Goal: Find specific page/section: Find specific page/section

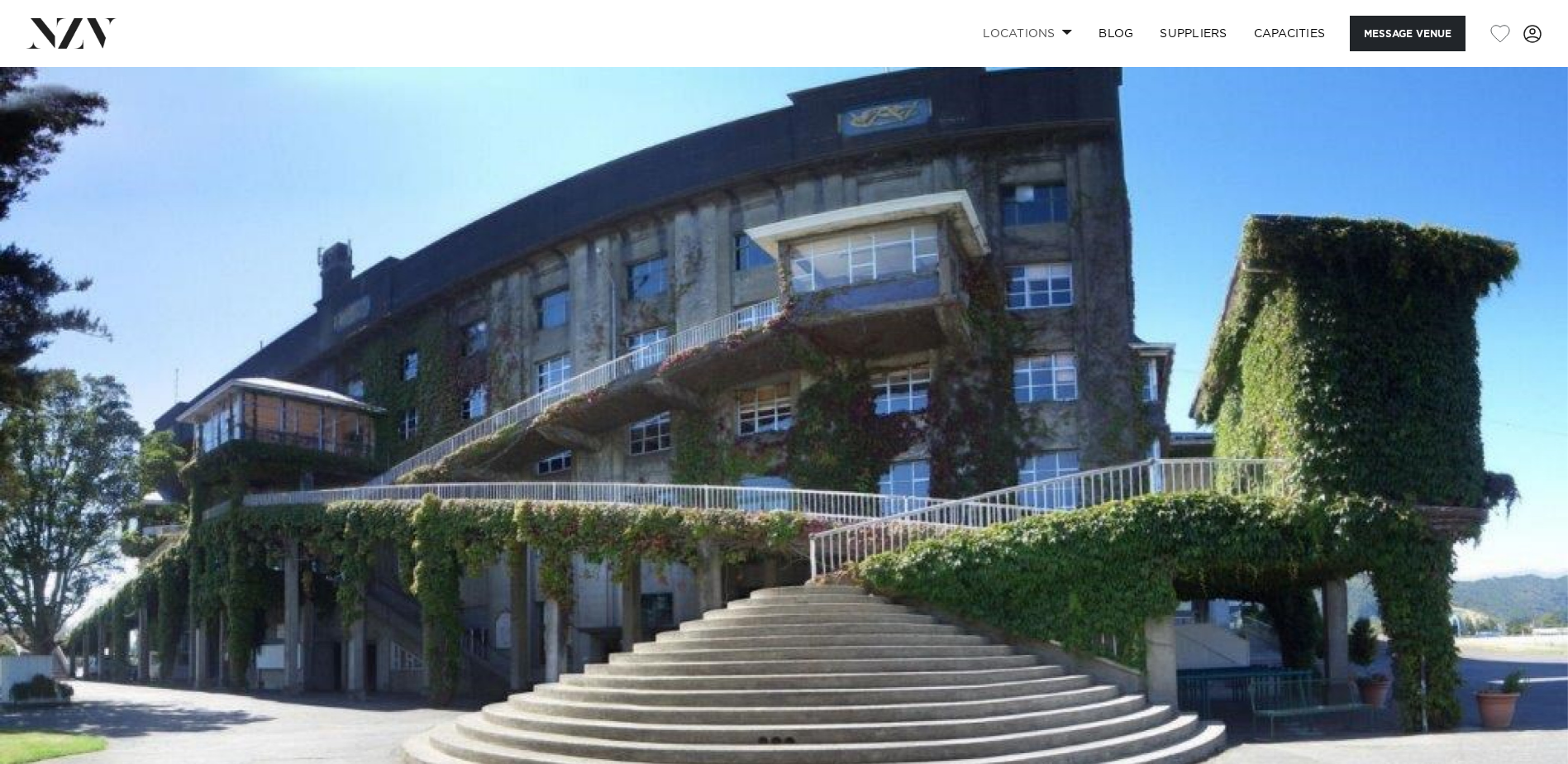
click at [1007, 31] on link "Locations" at bounding box center [1027, 33] width 115 height 36
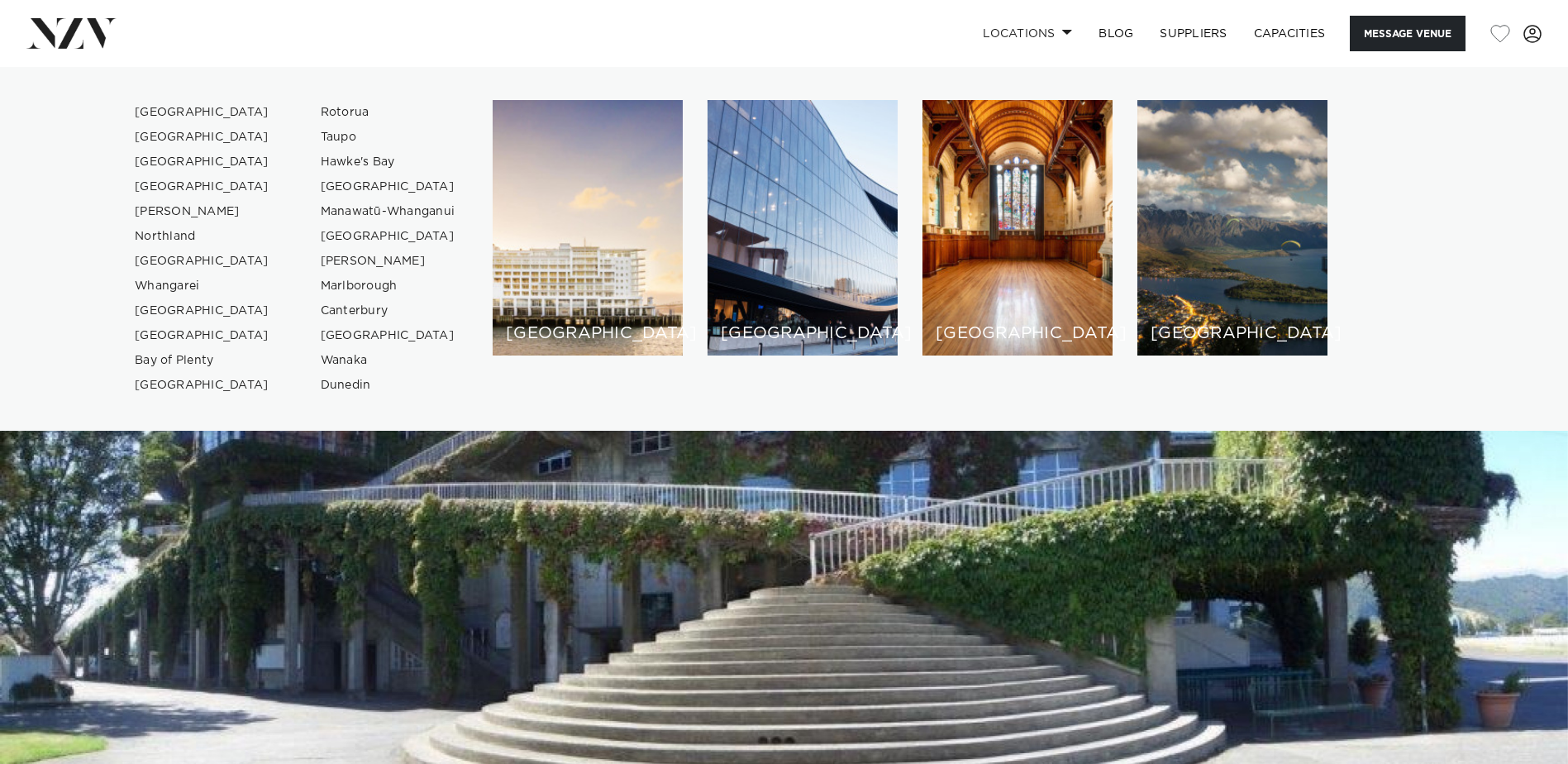
click at [1491, 268] on div "[GEOGRAPHIC_DATA] [GEOGRAPHIC_DATA] [GEOGRAPHIC_DATA] [GEOGRAPHIC_DATA] [GEOGRA…" at bounding box center [784, 248] width 1542 height 298
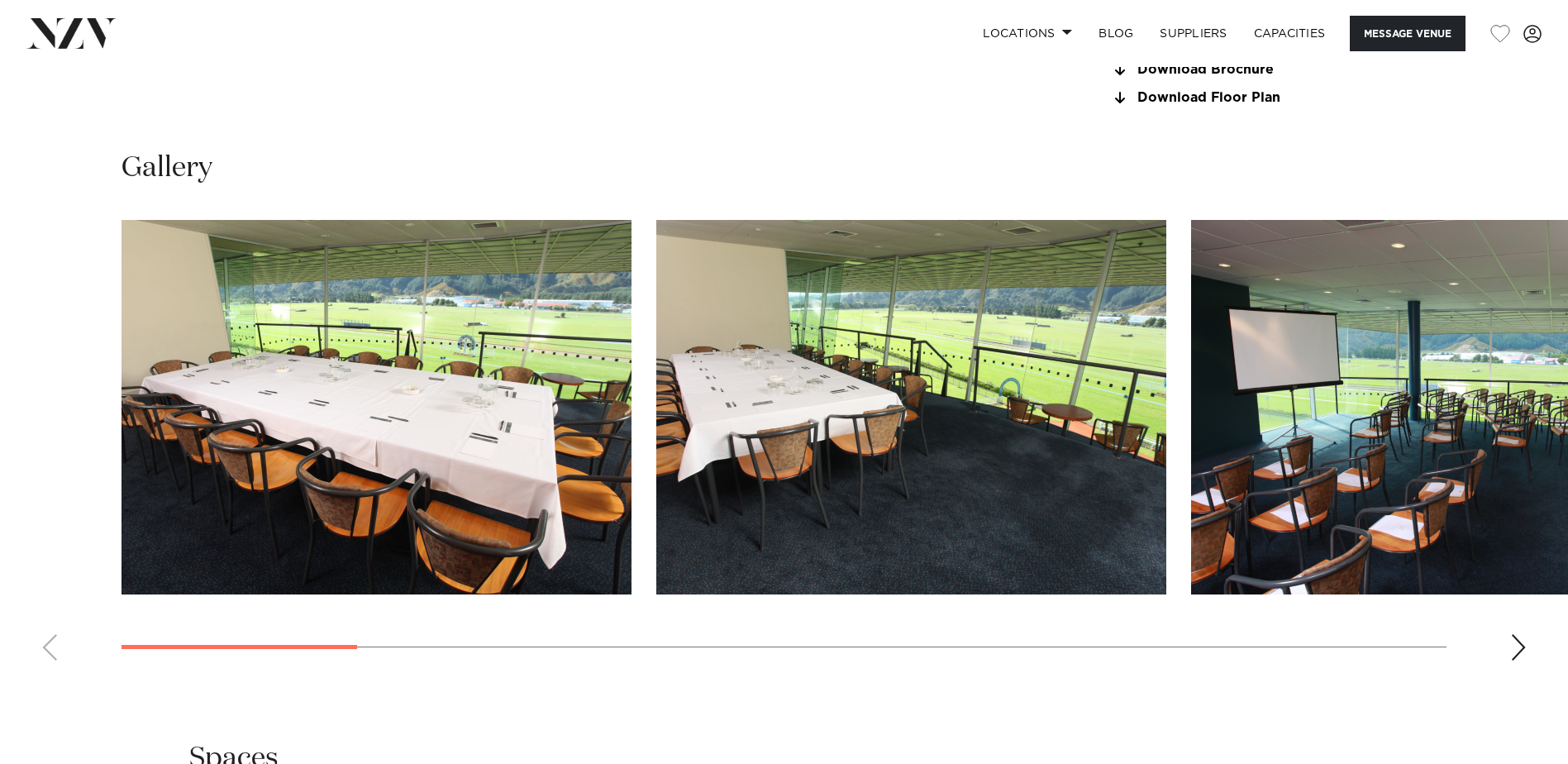
scroll to position [1653, 0]
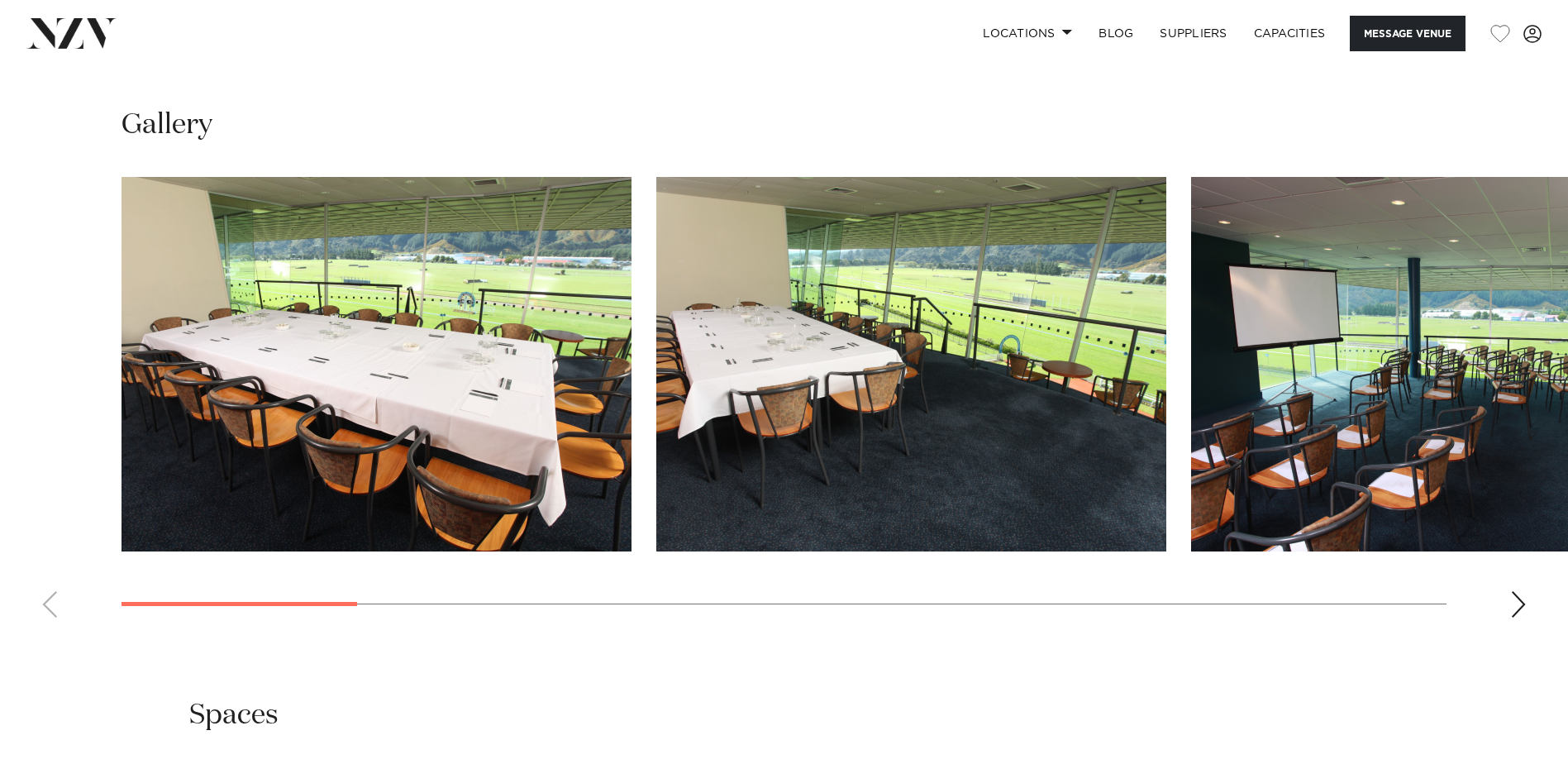
click at [1523, 601] on div "Next slide" at bounding box center [1519, 604] width 16 height 27
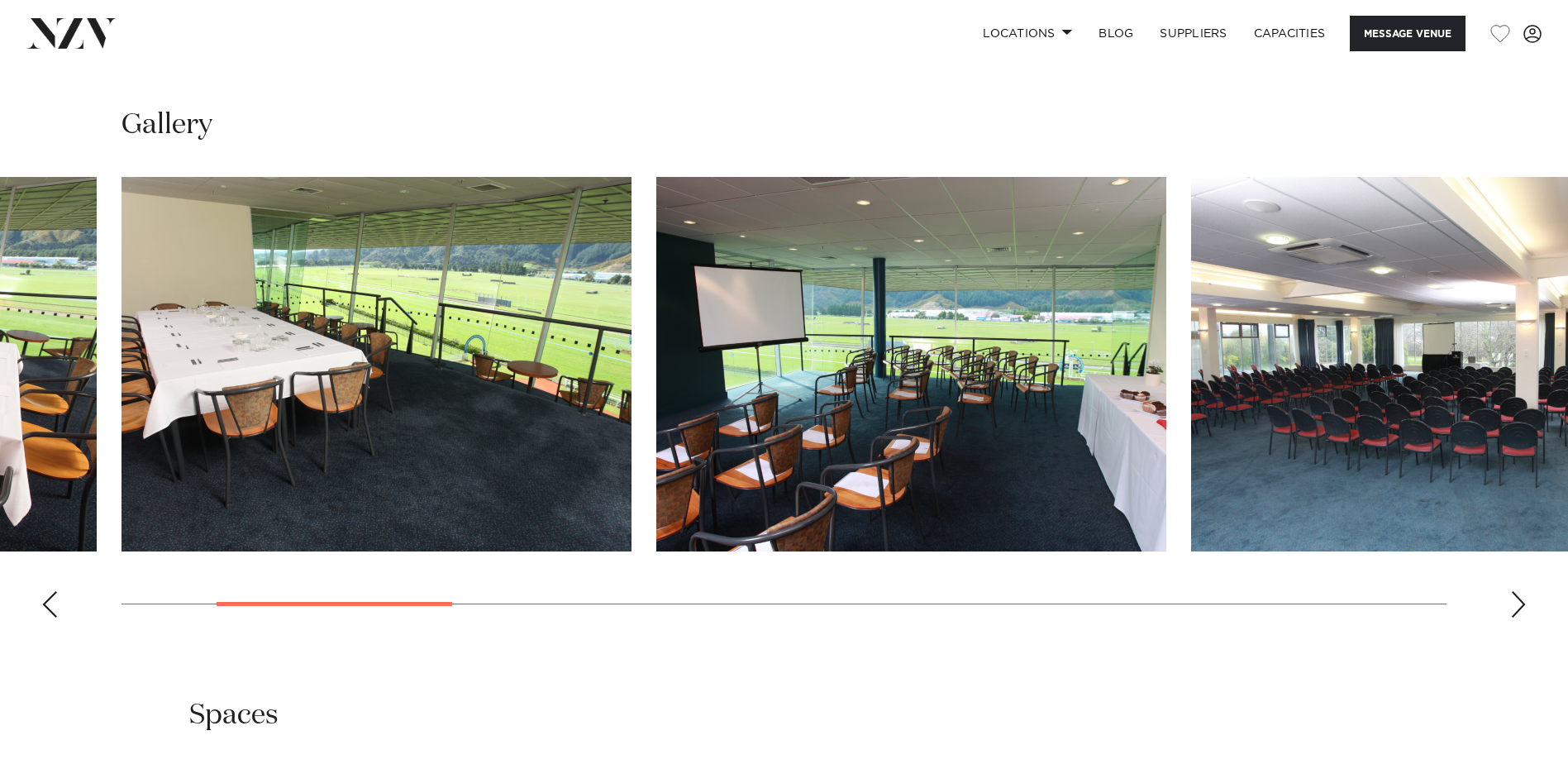
click at [1523, 601] on div "Next slide" at bounding box center [1519, 604] width 16 height 27
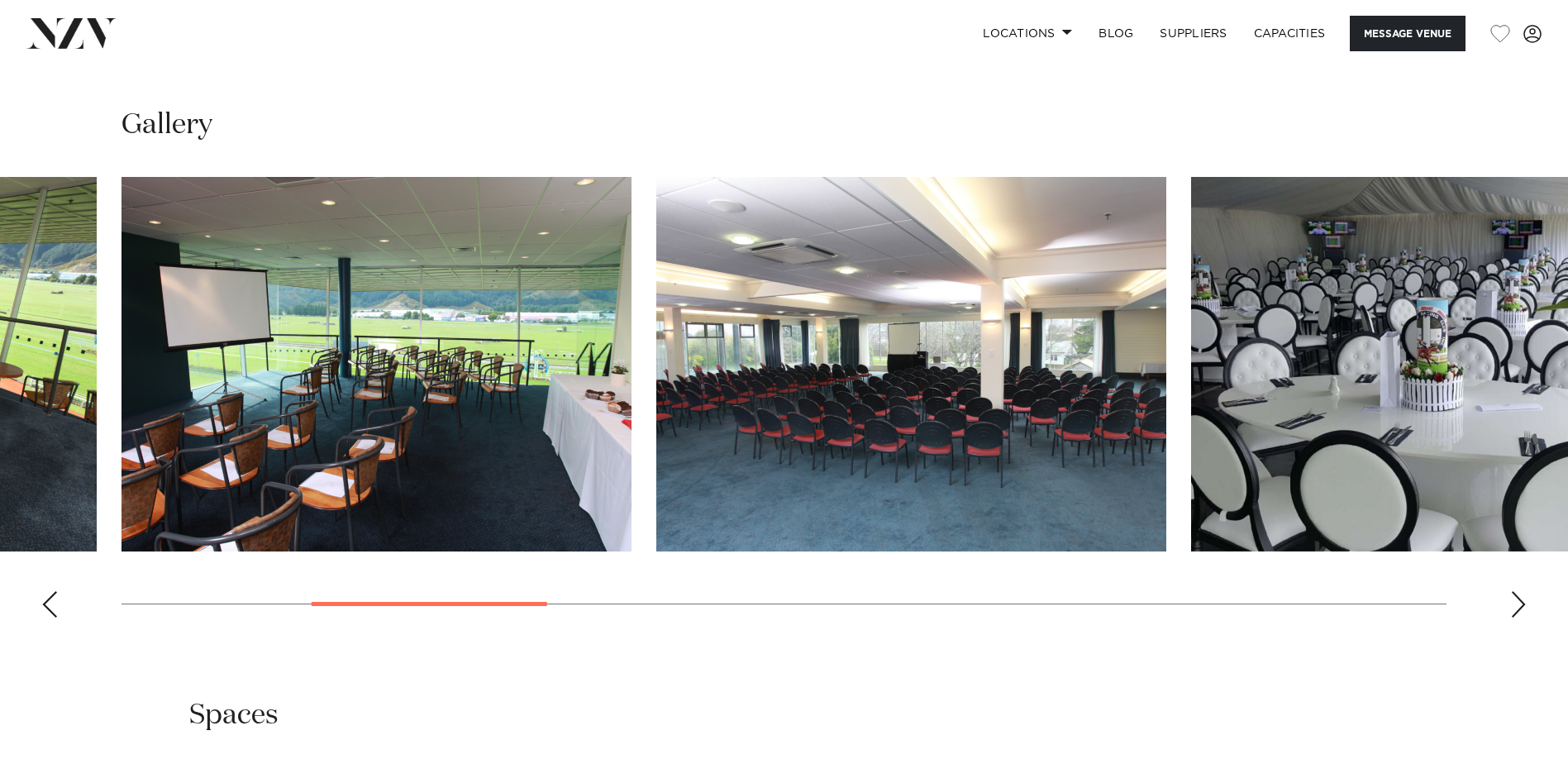
click at [1522, 600] on div "Next slide" at bounding box center [1519, 604] width 16 height 27
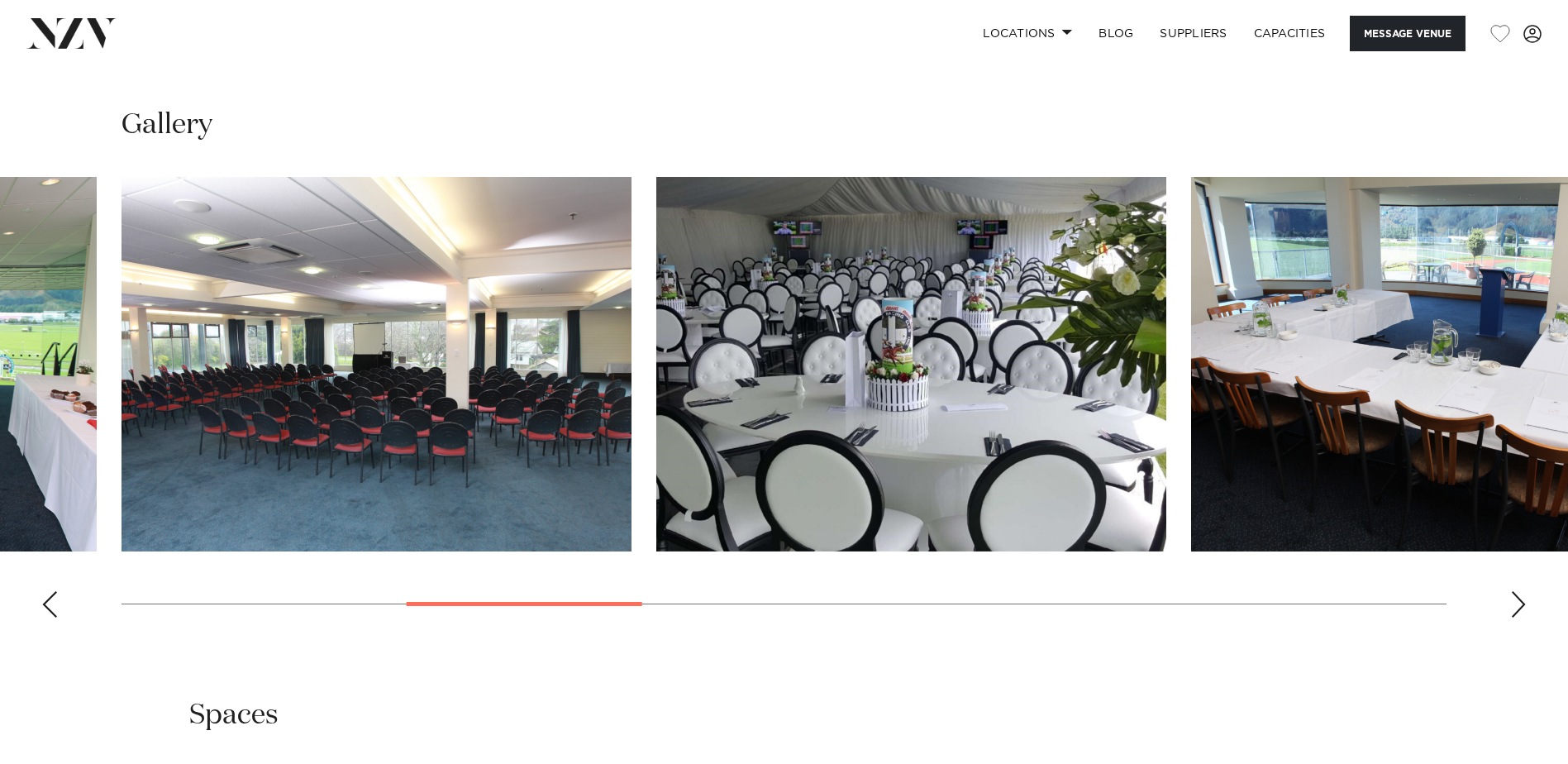
click at [1522, 595] on div "Next slide" at bounding box center [1519, 604] width 16 height 27
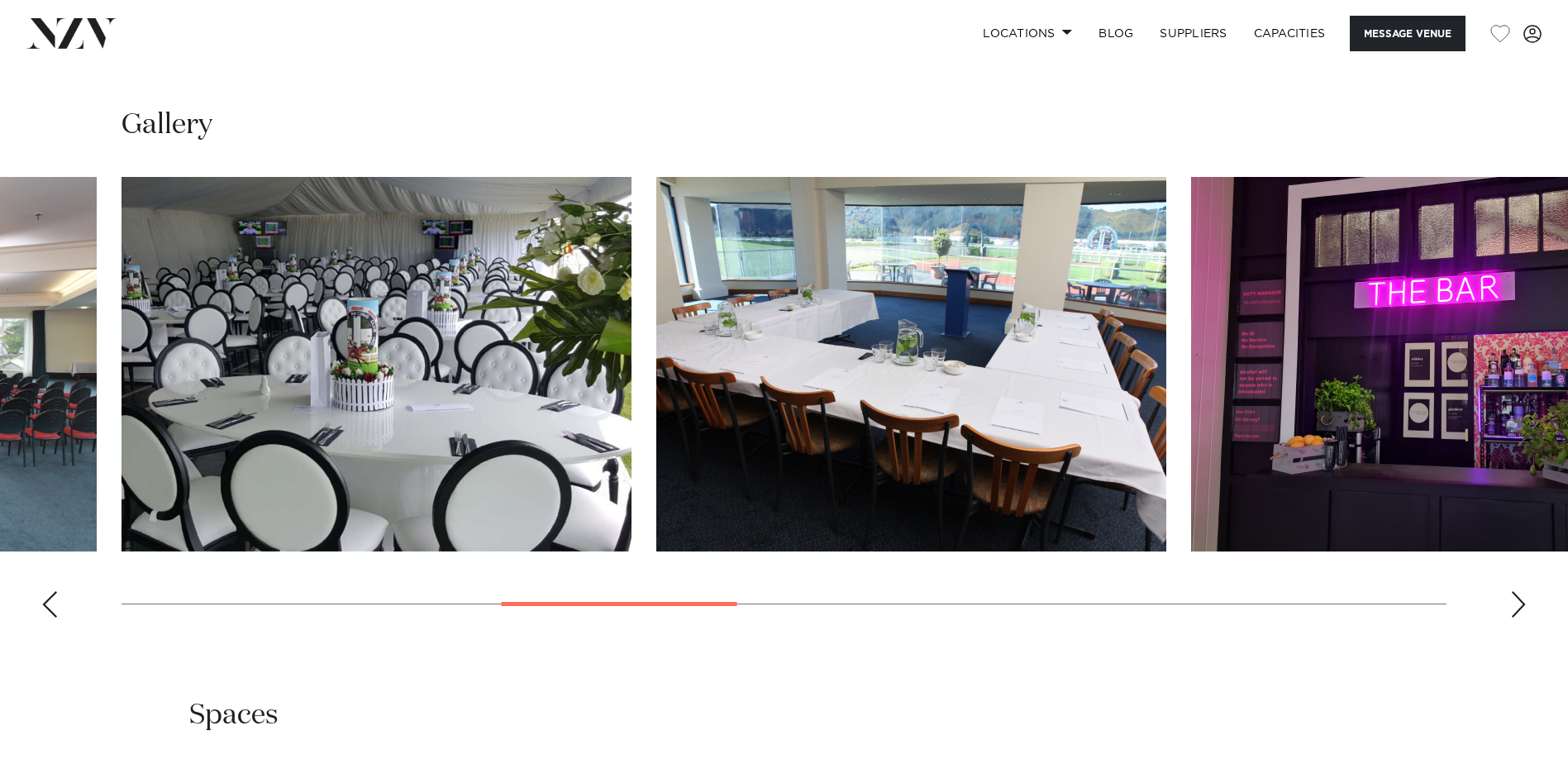
click at [1519, 598] on div "Next slide" at bounding box center [1519, 604] width 16 height 27
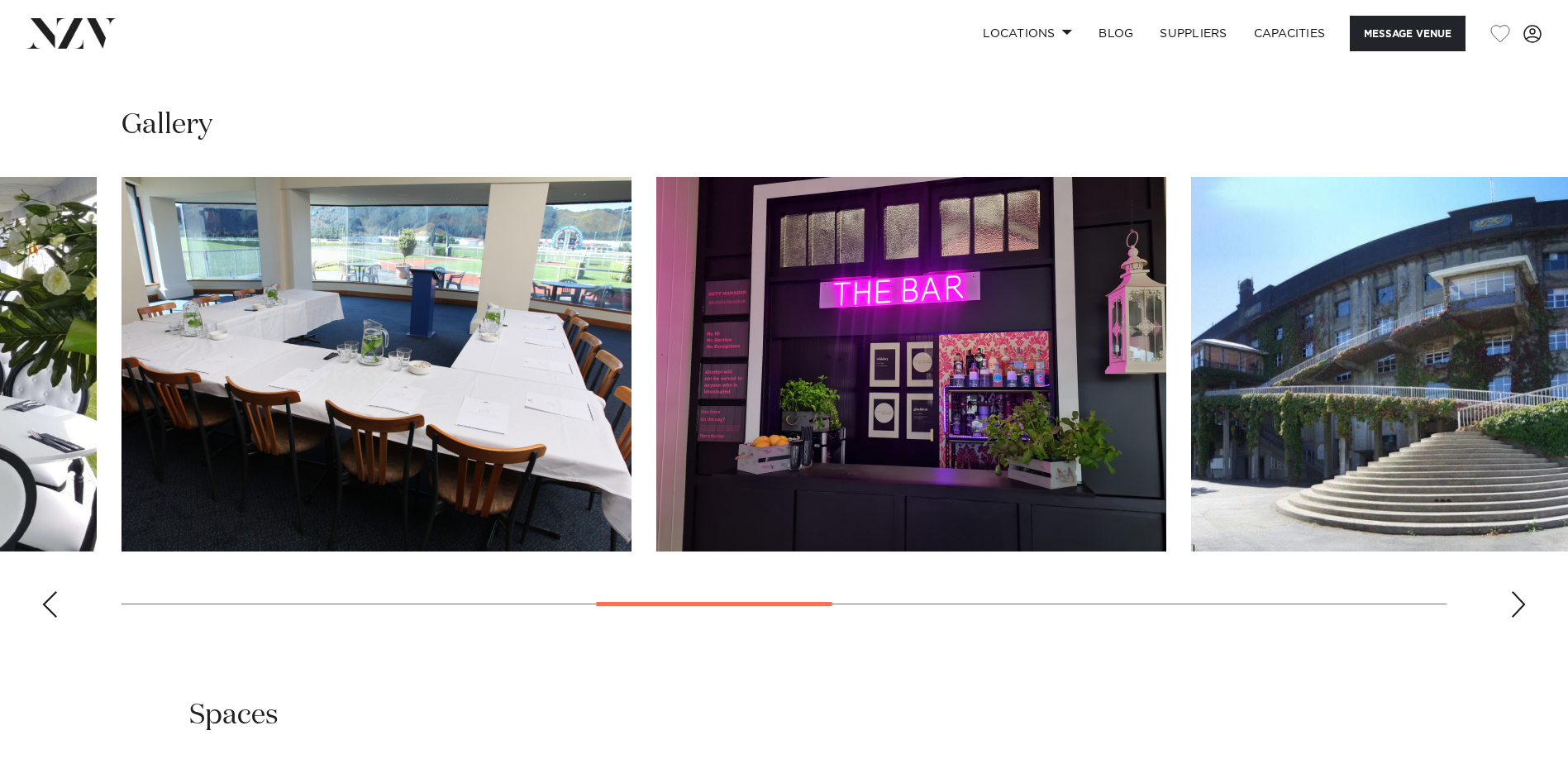
click at [1519, 599] on div "Next slide" at bounding box center [1519, 604] width 16 height 27
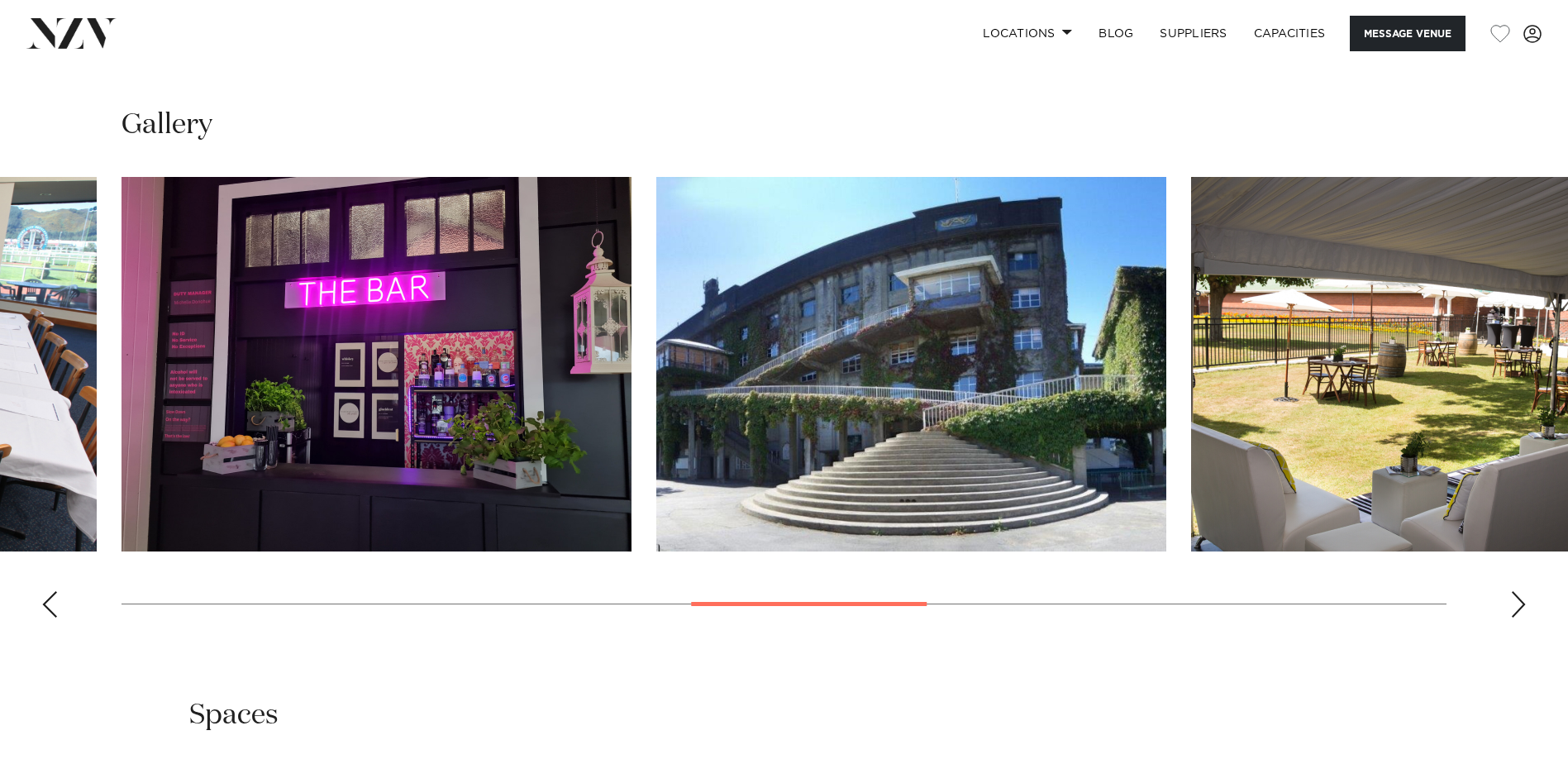
click at [1519, 600] on div "Next slide" at bounding box center [1519, 604] width 16 height 27
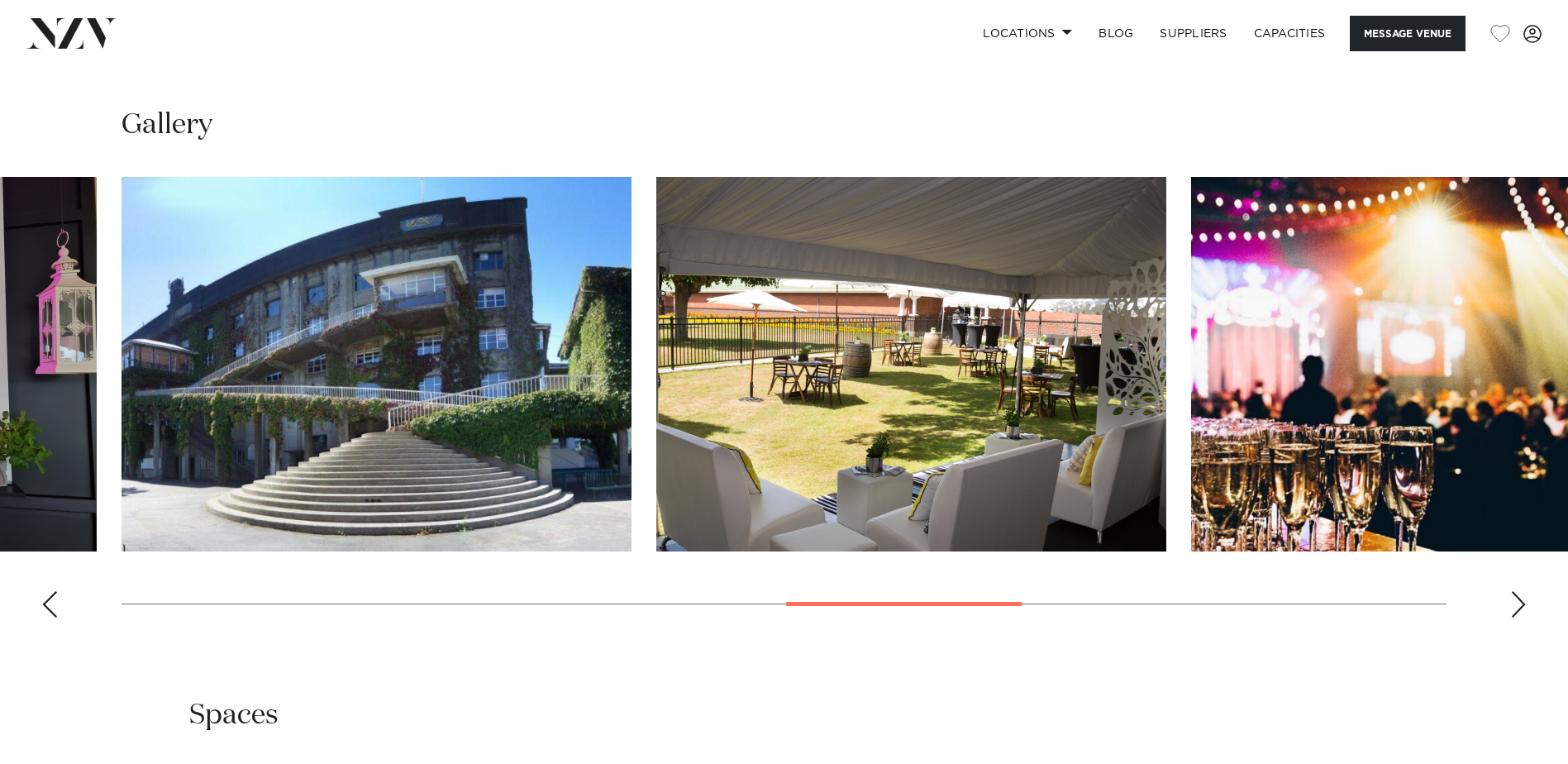
click at [1519, 600] on div "Next slide" at bounding box center [1519, 604] width 16 height 27
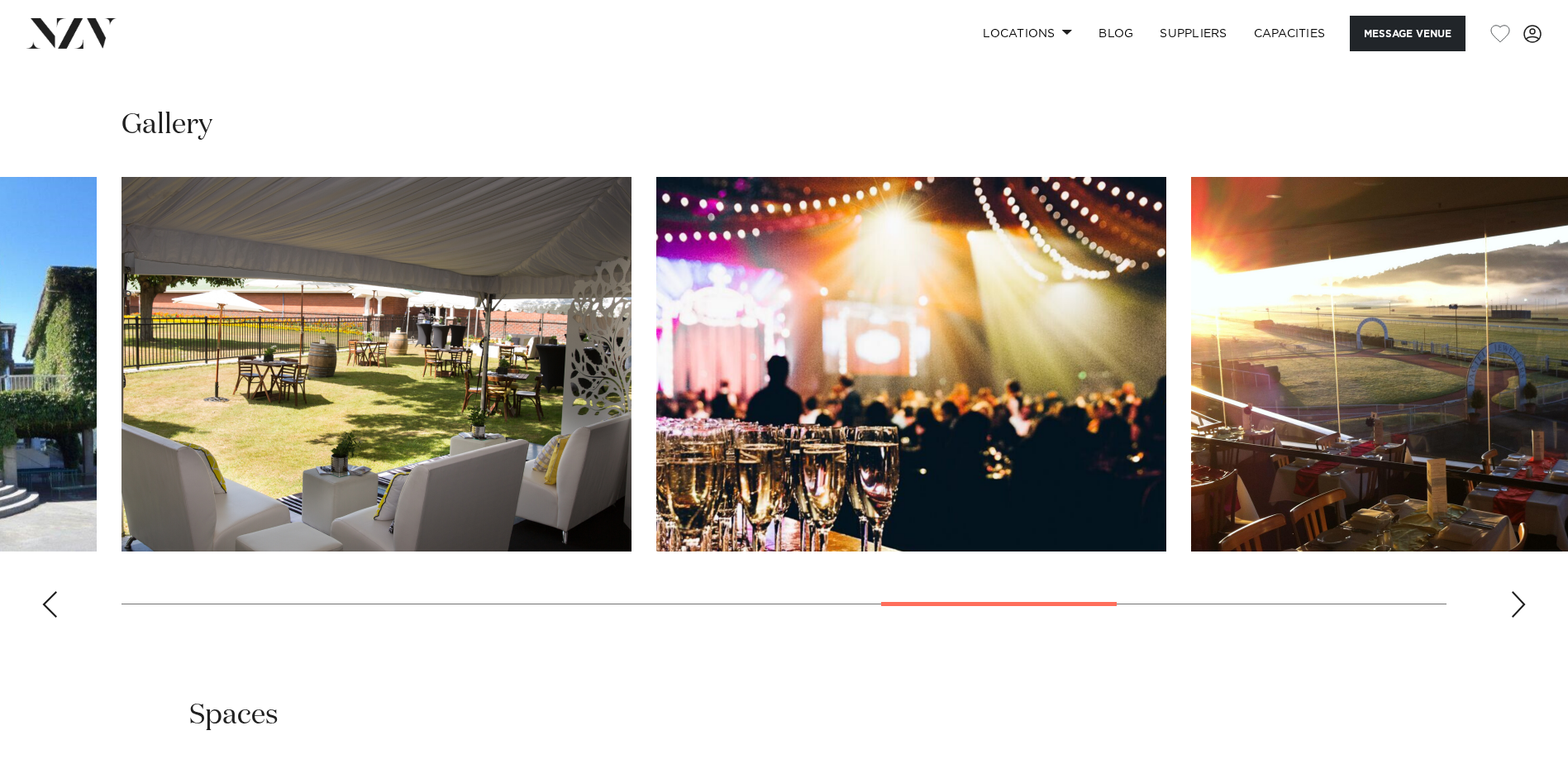
click at [1519, 600] on div "Next slide" at bounding box center [1519, 604] width 16 height 27
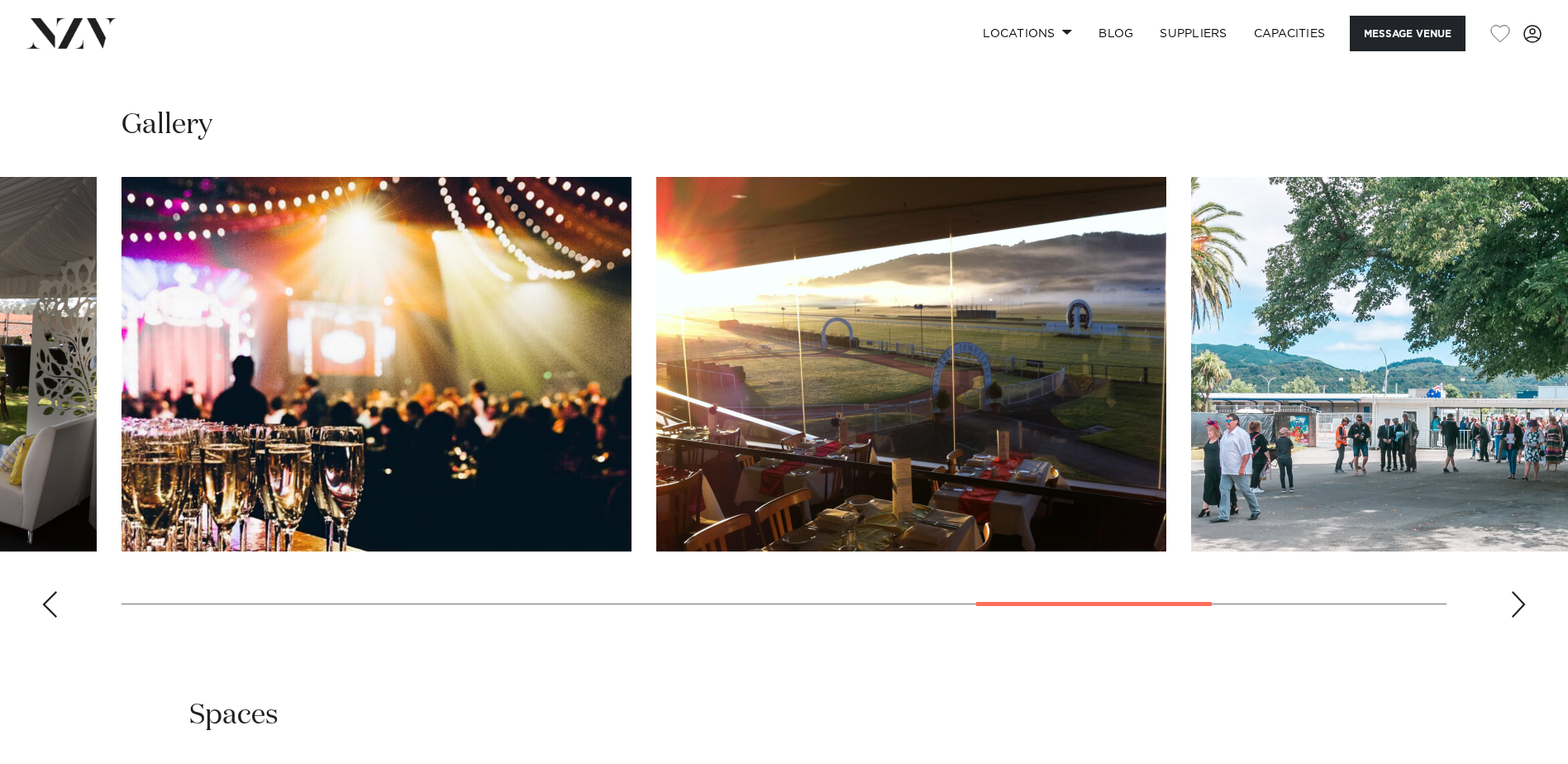
click at [1519, 600] on div "Next slide" at bounding box center [1519, 604] width 16 height 27
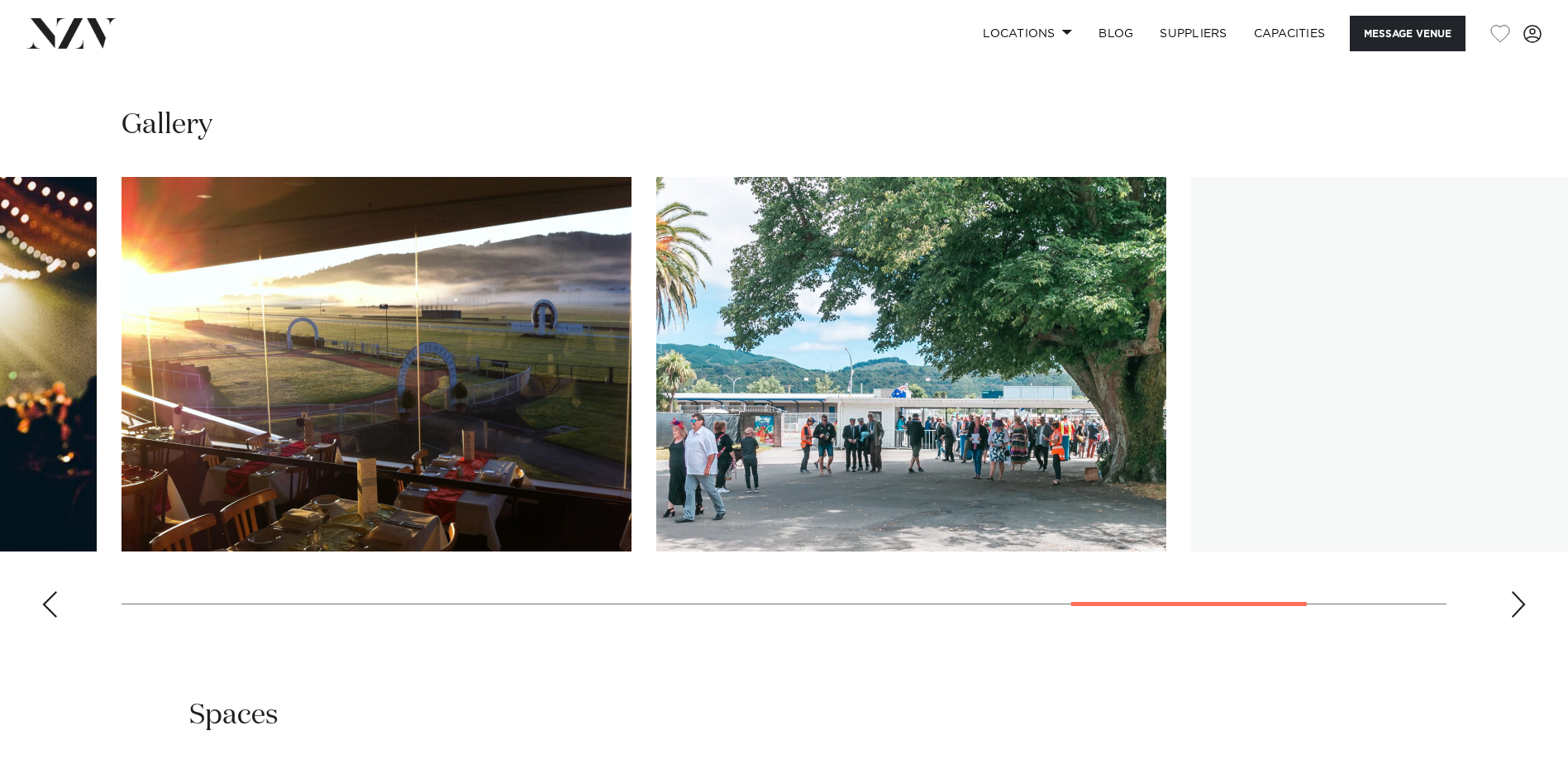
click at [1519, 600] on div "Next slide" at bounding box center [1519, 604] width 16 height 27
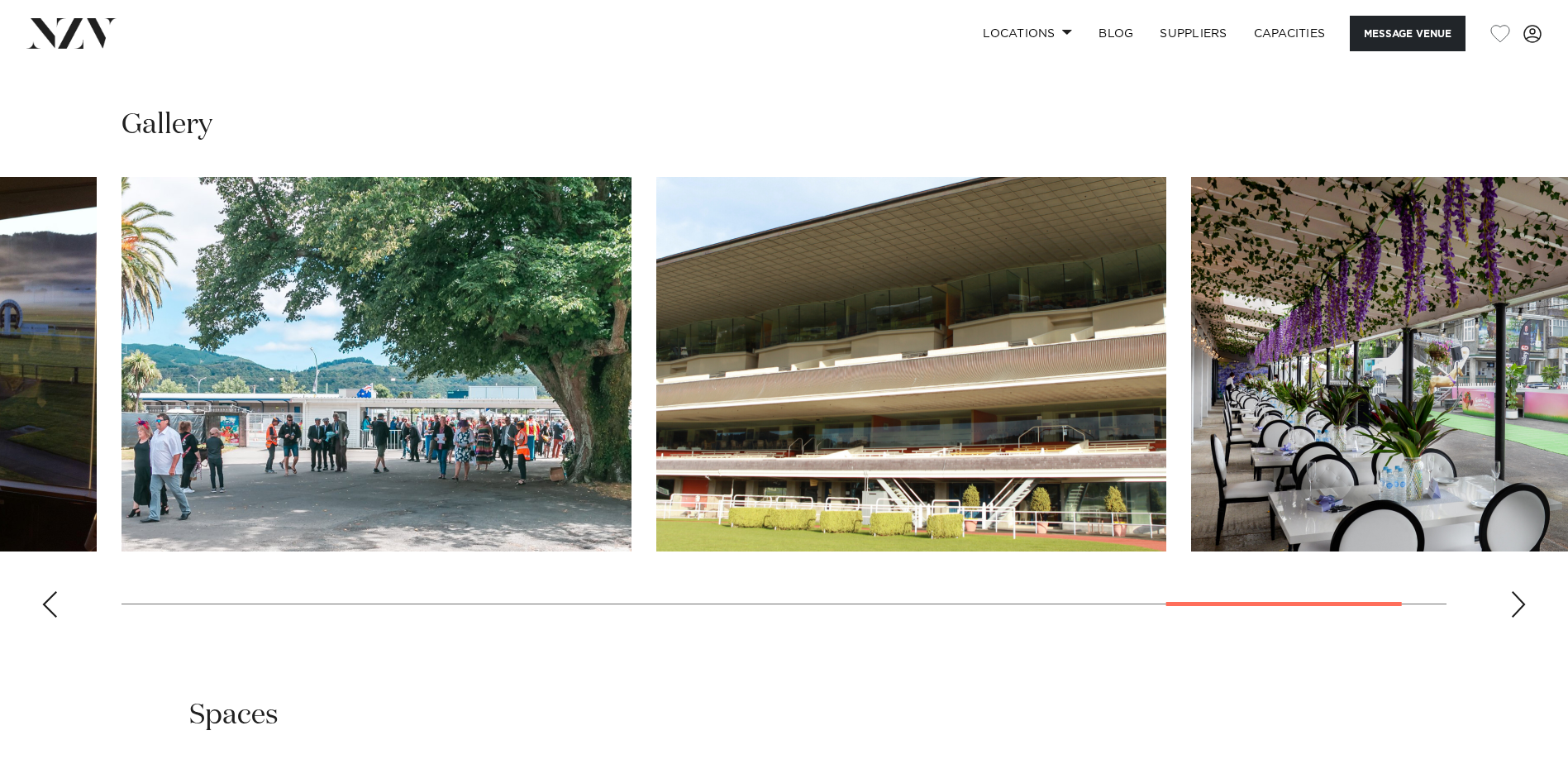
click at [1517, 601] on div "Next slide" at bounding box center [1519, 604] width 16 height 27
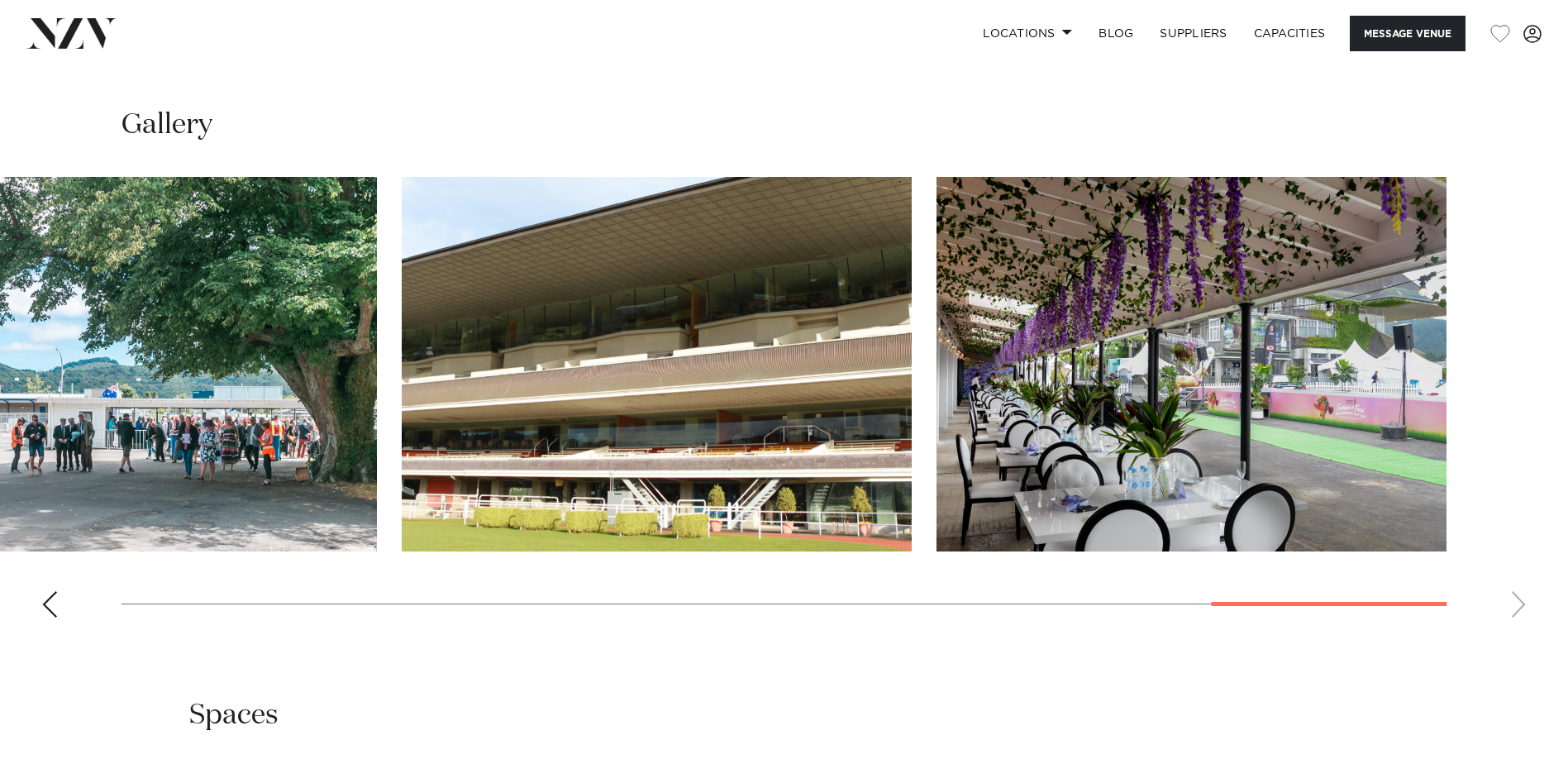
click at [1517, 601] on swiper-container at bounding box center [784, 403] width 1568 height 453
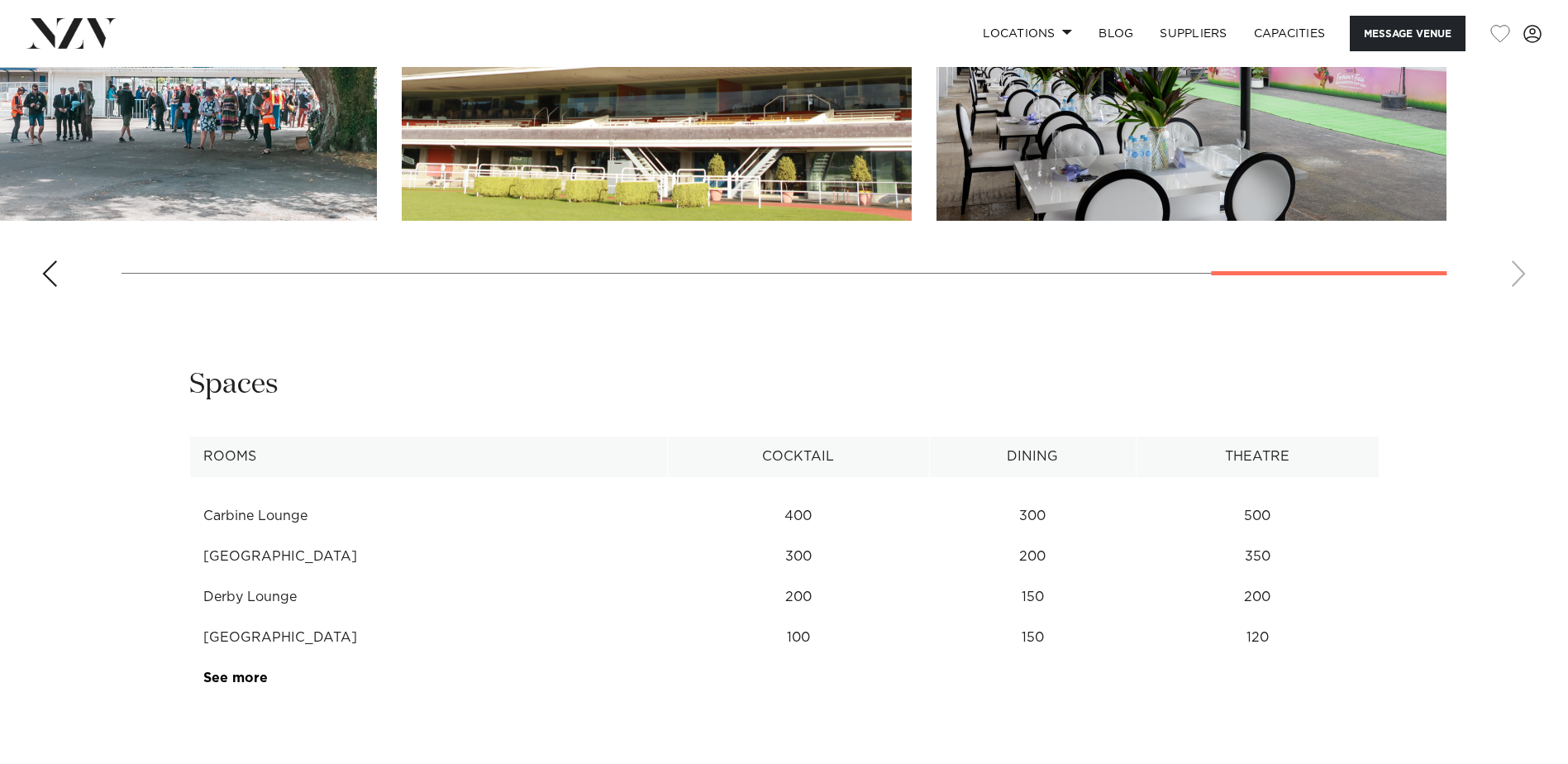
scroll to position [2066, 0]
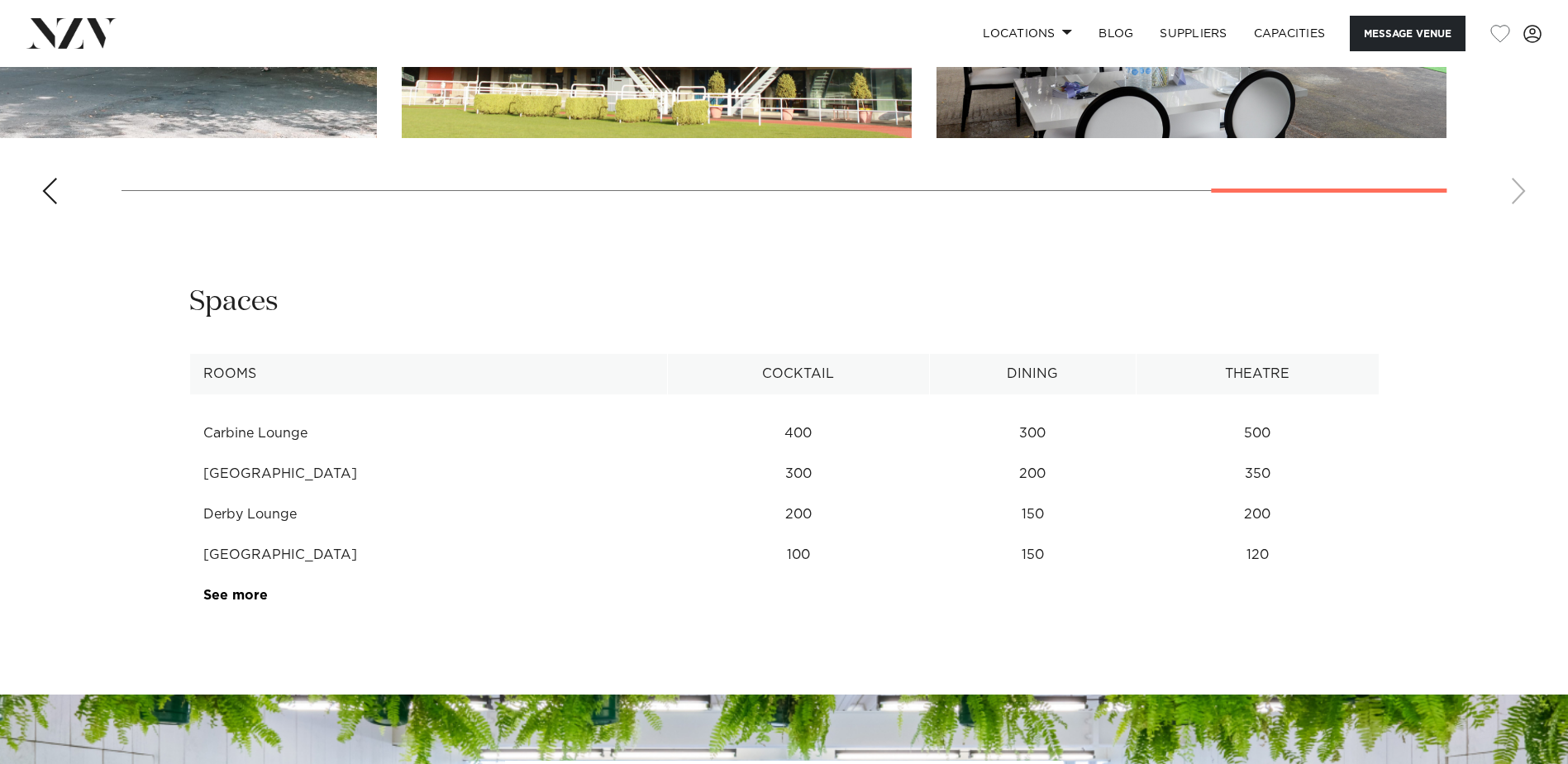
click at [234, 589] on link "See more" at bounding box center [268, 595] width 129 height 13
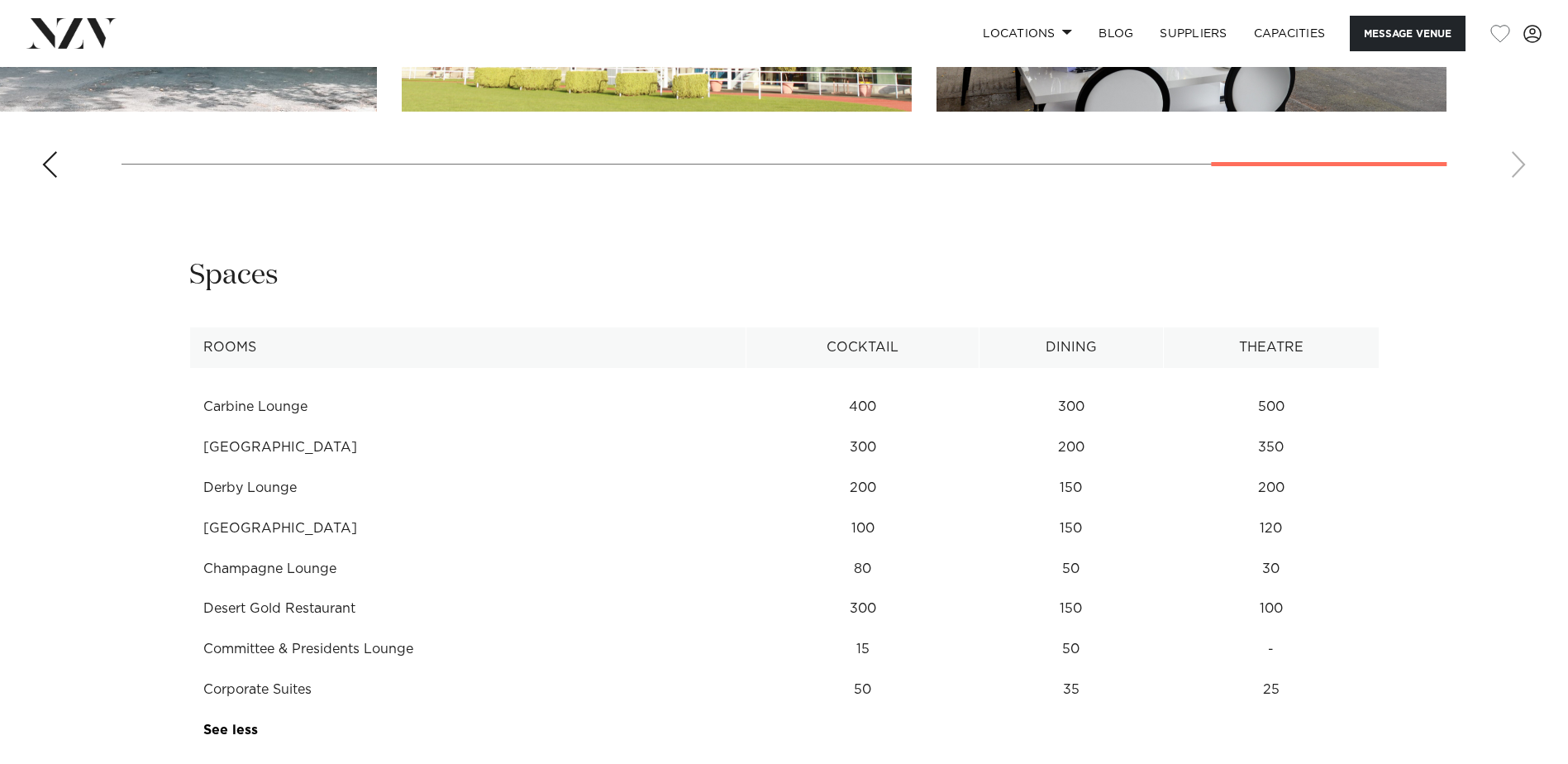
scroll to position [1679, 0]
